Goal: Find specific page/section: Find specific page/section

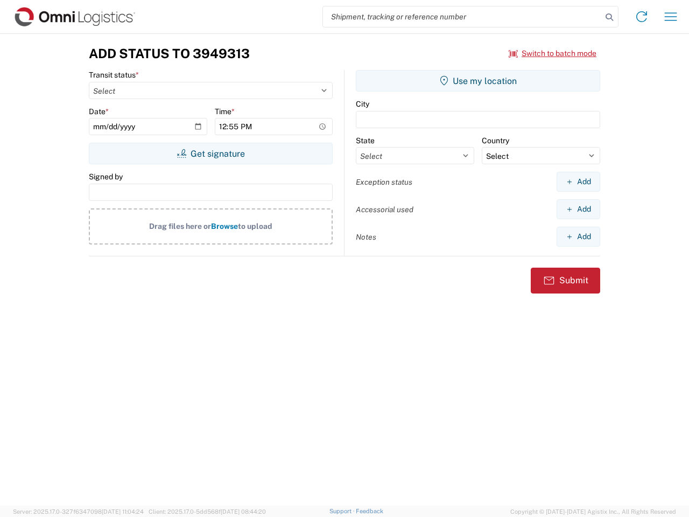
click at [462, 17] on input "search" at bounding box center [462, 16] width 279 height 20
click at [609, 17] on icon at bounding box center [609, 17] width 15 height 15
click at [642, 17] on icon at bounding box center [641, 16] width 17 height 17
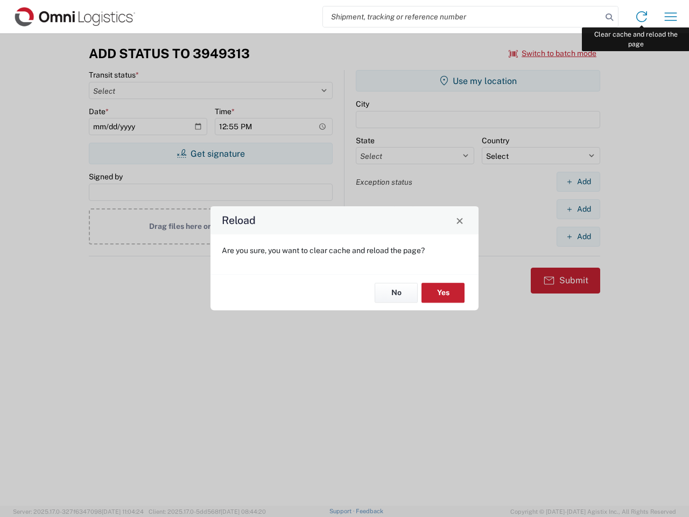
click at [671, 17] on div "Reload Are you sure, you want to clear cache and reload the page? No Yes" at bounding box center [344, 258] width 689 height 517
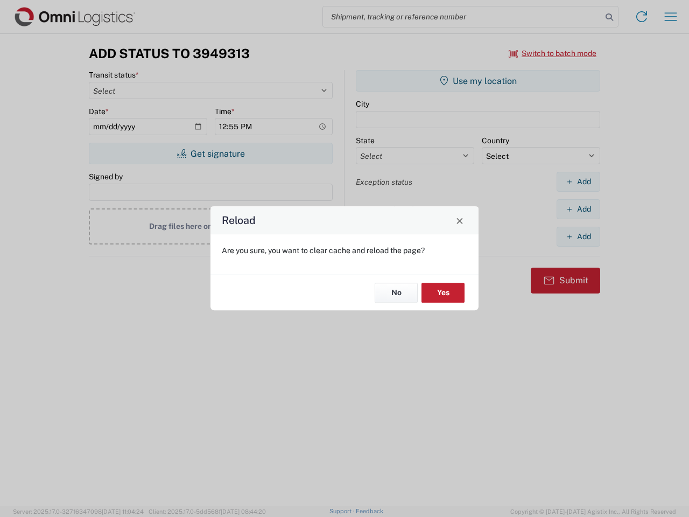
click at [553, 53] on div "Reload Are you sure, you want to clear cache and reload the page? No Yes" at bounding box center [344, 258] width 689 height 517
click at [211, 153] on div "Reload Are you sure, you want to clear cache and reload the page? No Yes" at bounding box center [344, 258] width 689 height 517
click at [478, 81] on div "Reload Are you sure, you want to clear cache and reload the page? No Yes" at bounding box center [344, 258] width 689 height 517
click at [578, 181] on div "Reload Are you sure, you want to clear cache and reload the page? No Yes" at bounding box center [344, 258] width 689 height 517
click at [578, 209] on div "Reload Are you sure, you want to clear cache and reload the page? No Yes" at bounding box center [344, 258] width 689 height 517
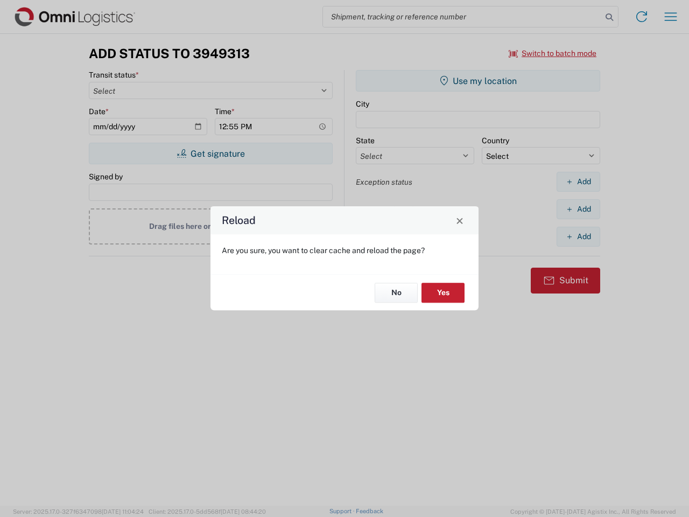
click at [578, 236] on div "Reload Are you sure, you want to clear cache and reload the page? No Yes" at bounding box center [344, 258] width 689 height 517
